Goal: Task Accomplishment & Management: Manage account settings

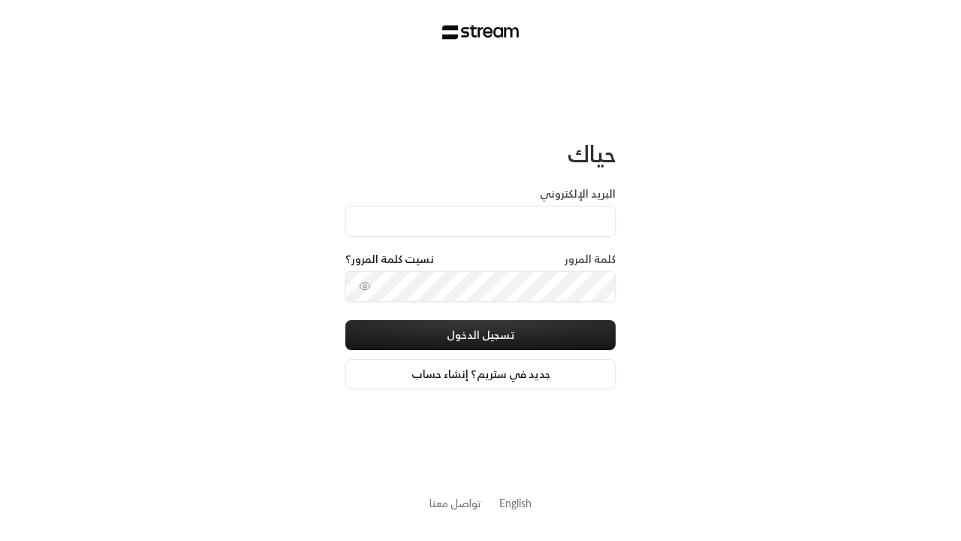
click at [511, 219] on input "البريد الإلكتروني" at bounding box center [481, 221] width 270 height 31
click at [481, 221] on input "البريد الإلكتروني" at bounding box center [481, 221] width 270 height 31
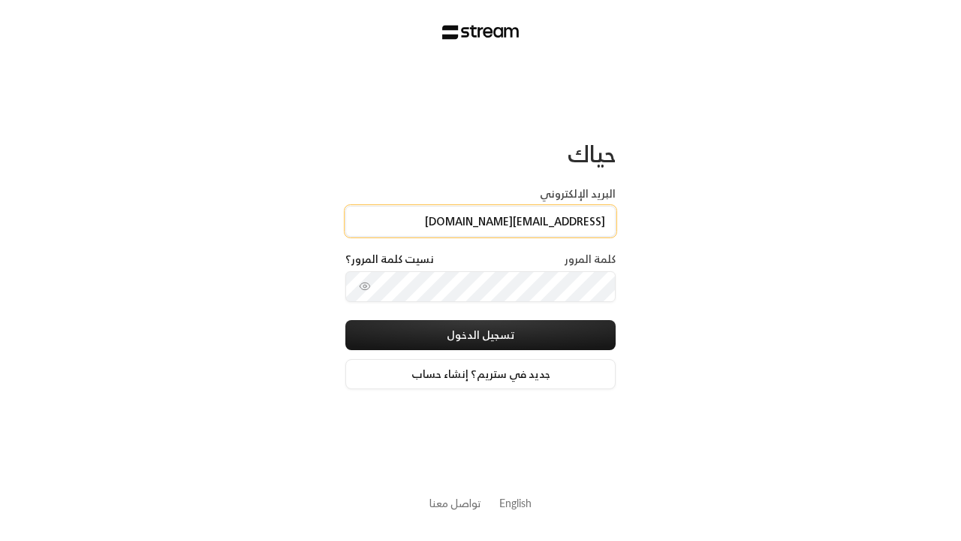
type input "technology+staging@streampay.sa"
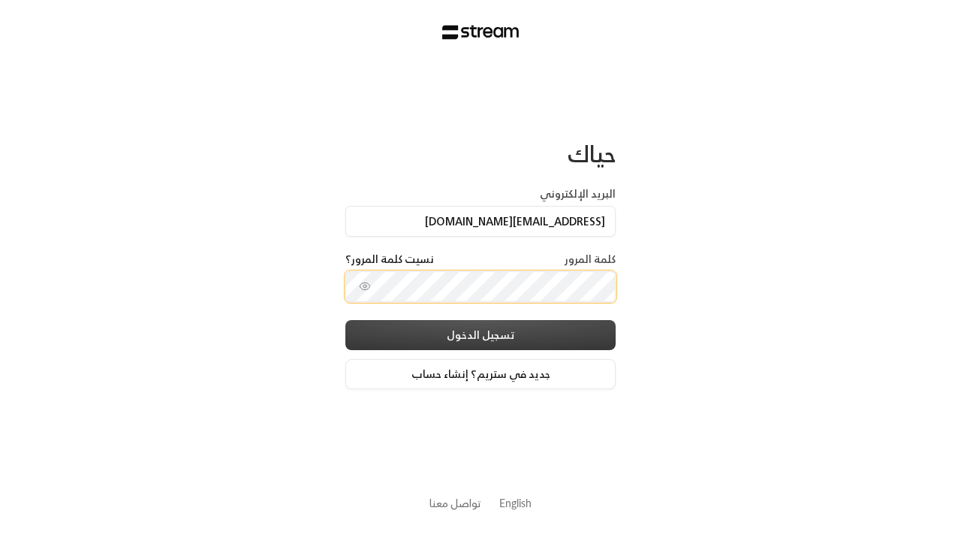
click at [539, 328] on button "تسجيل الدخول" at bounding box center [481, 335] width 270 height 30
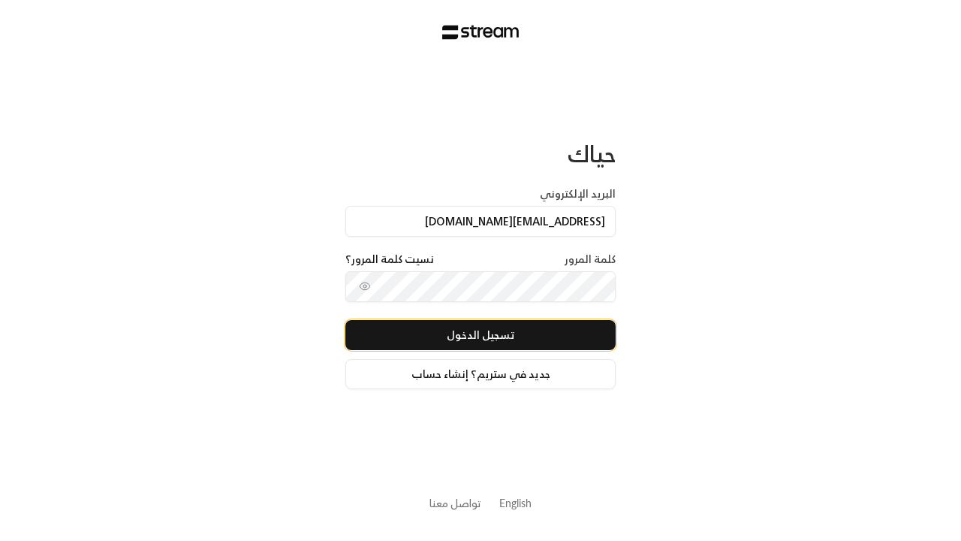
click at [481, 334] on button "تسجيل الدخول" at bounding box center [481, 335] width 270 height 30
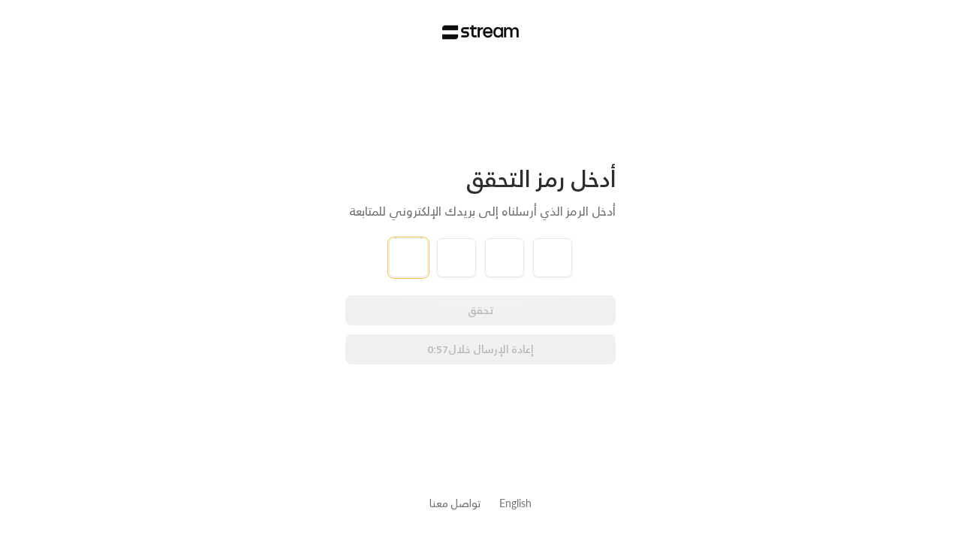
type input "1"
type input "2"
type input "3"
type input "4"
